Goal: Check status

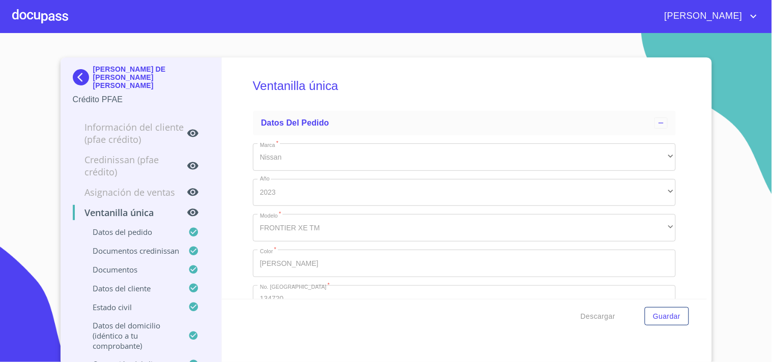
click at [31, 18] on div at bounding box center [40, 16] width 56 height 33
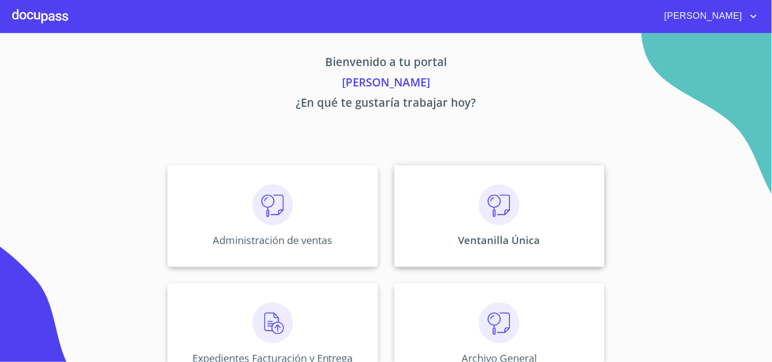
click at [436, 176] on div "Ventanilla Única" at bounding box center [499, 216] width 210 height 102
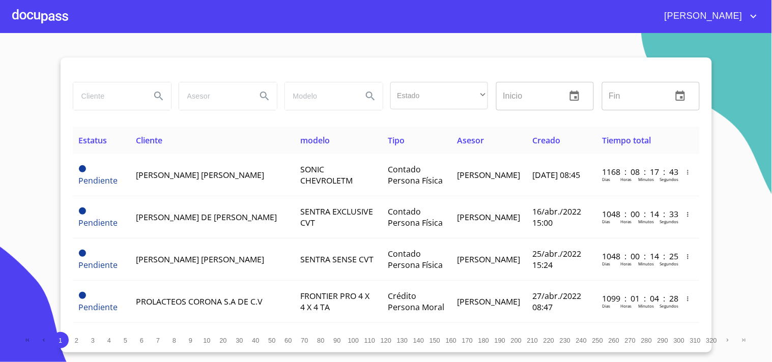
click at [112, 100] on input "search" at bounding box center [107, 95] width 69 height 27
type input "[PERSON_NAME]"
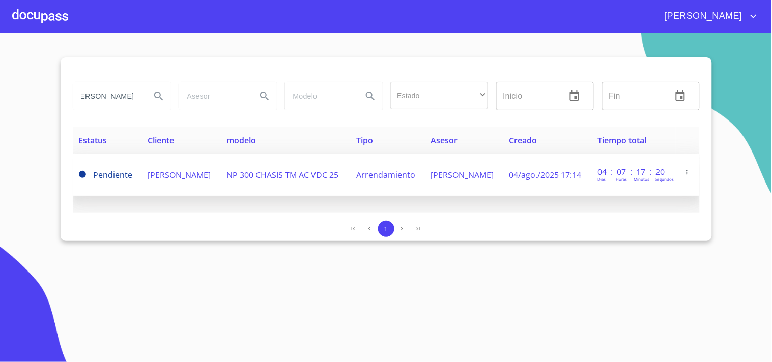
scroll to position [0, 0]
click at [396, 168] on td "Arrendamiento" at bounding box center [387, 175] width 74 height 42
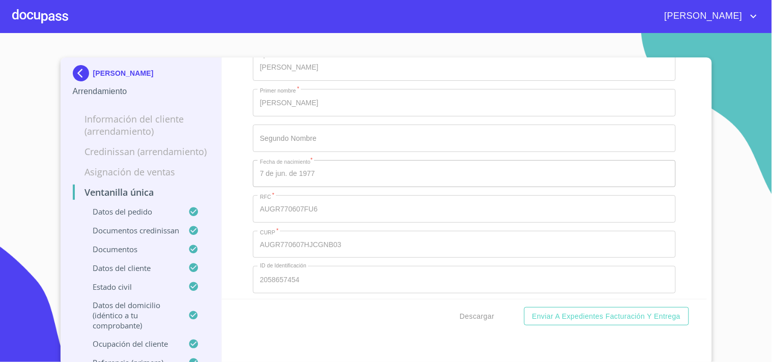
scroll to position [3392, 0]
